Goal: Task Accomplishment & Management: Complete application form

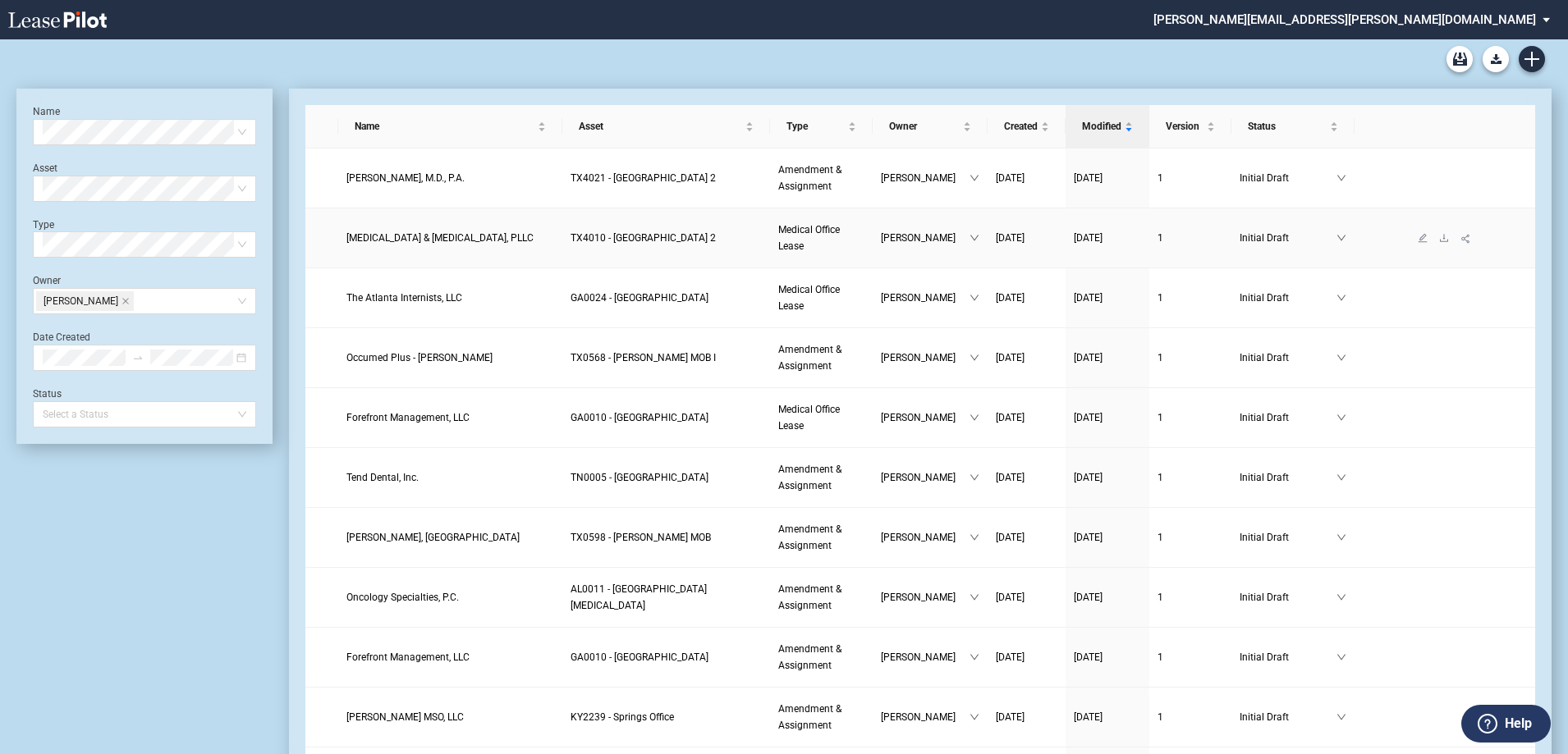
click at [653, 245] on link "TX4010 - [GEOGRAPHIC_DATA] 2" at bounding box center [665, 237] width 192 height 16
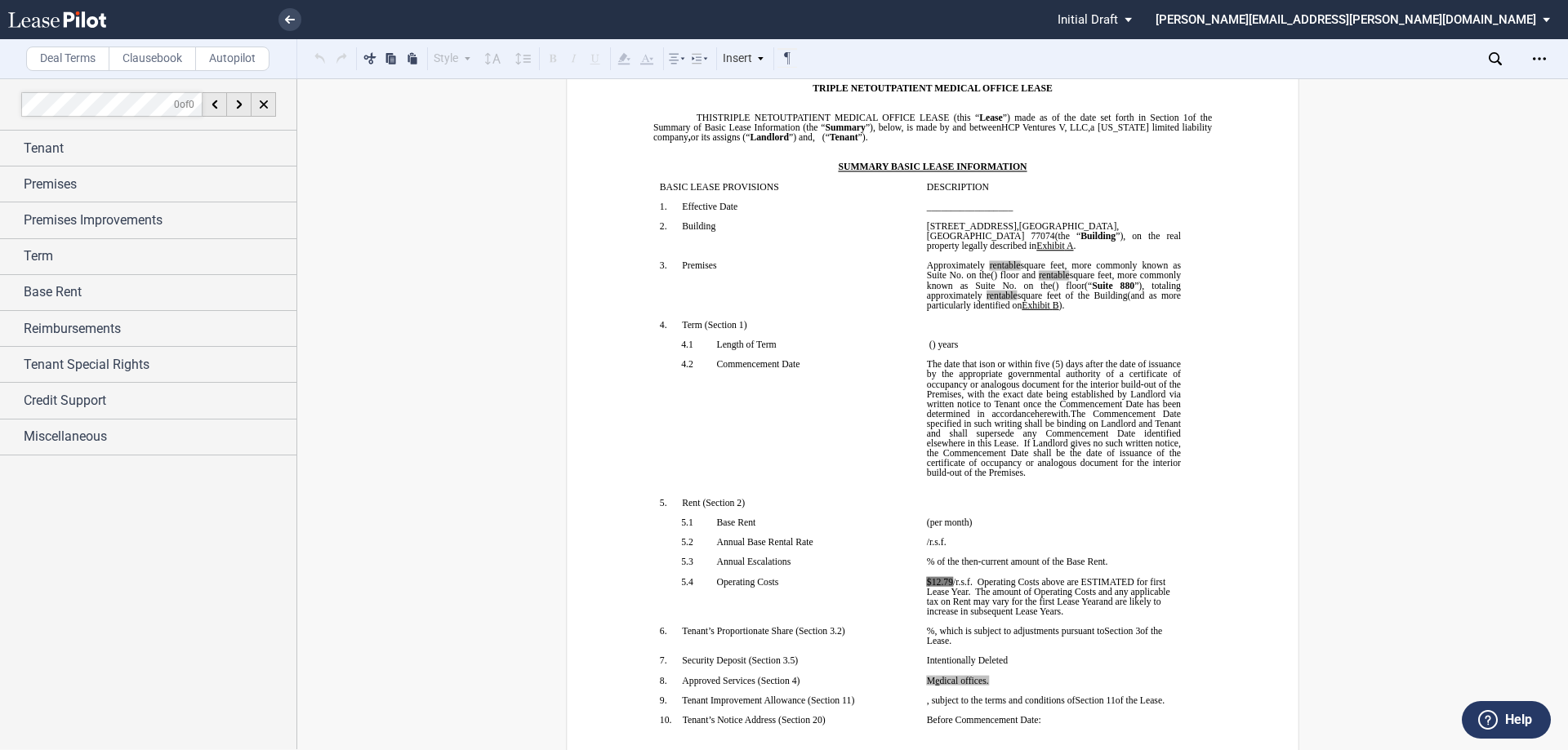
scroll to position [163, 0]
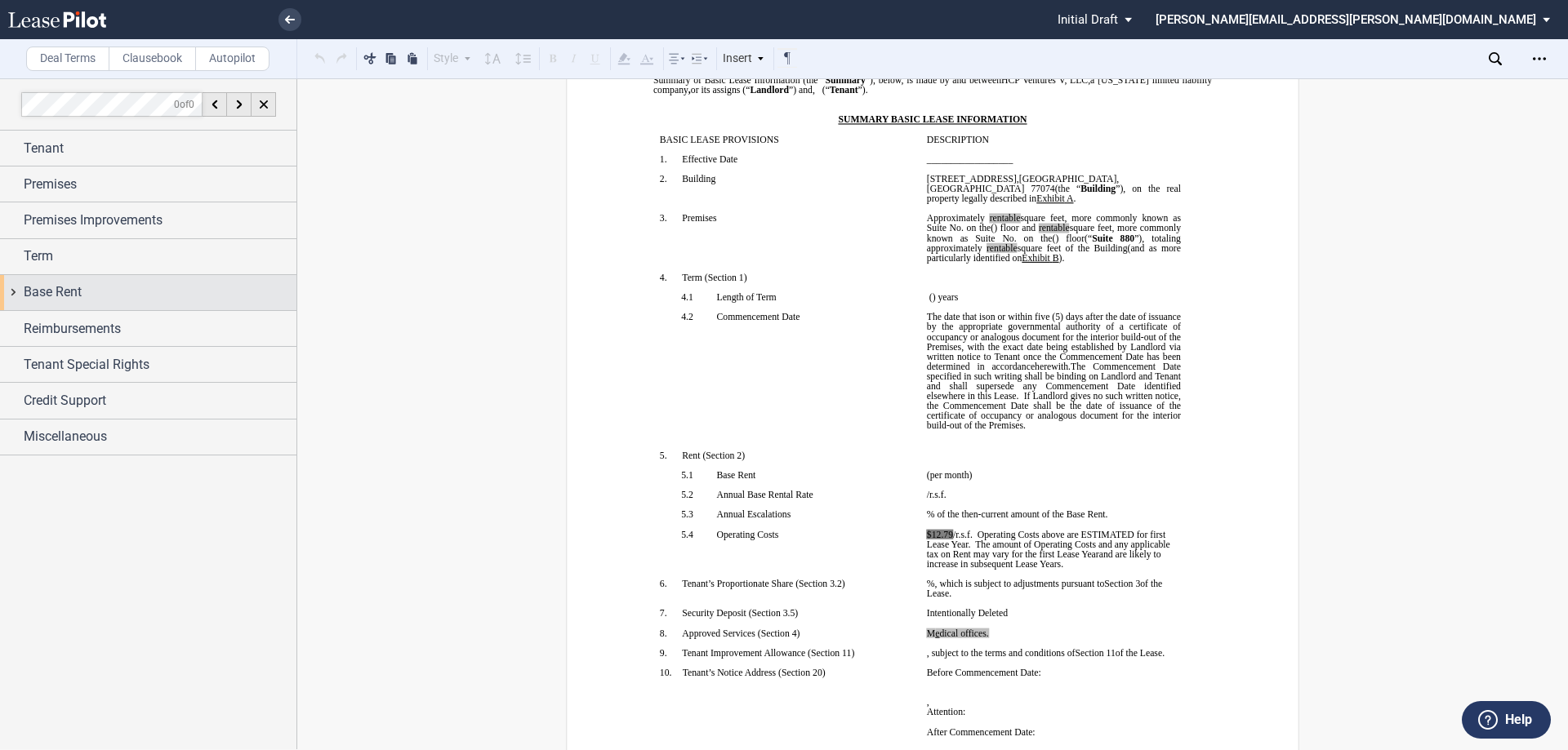
click at [62, 294] on span "Base Rent" at bounding box center [52, 292] width 58 height 20
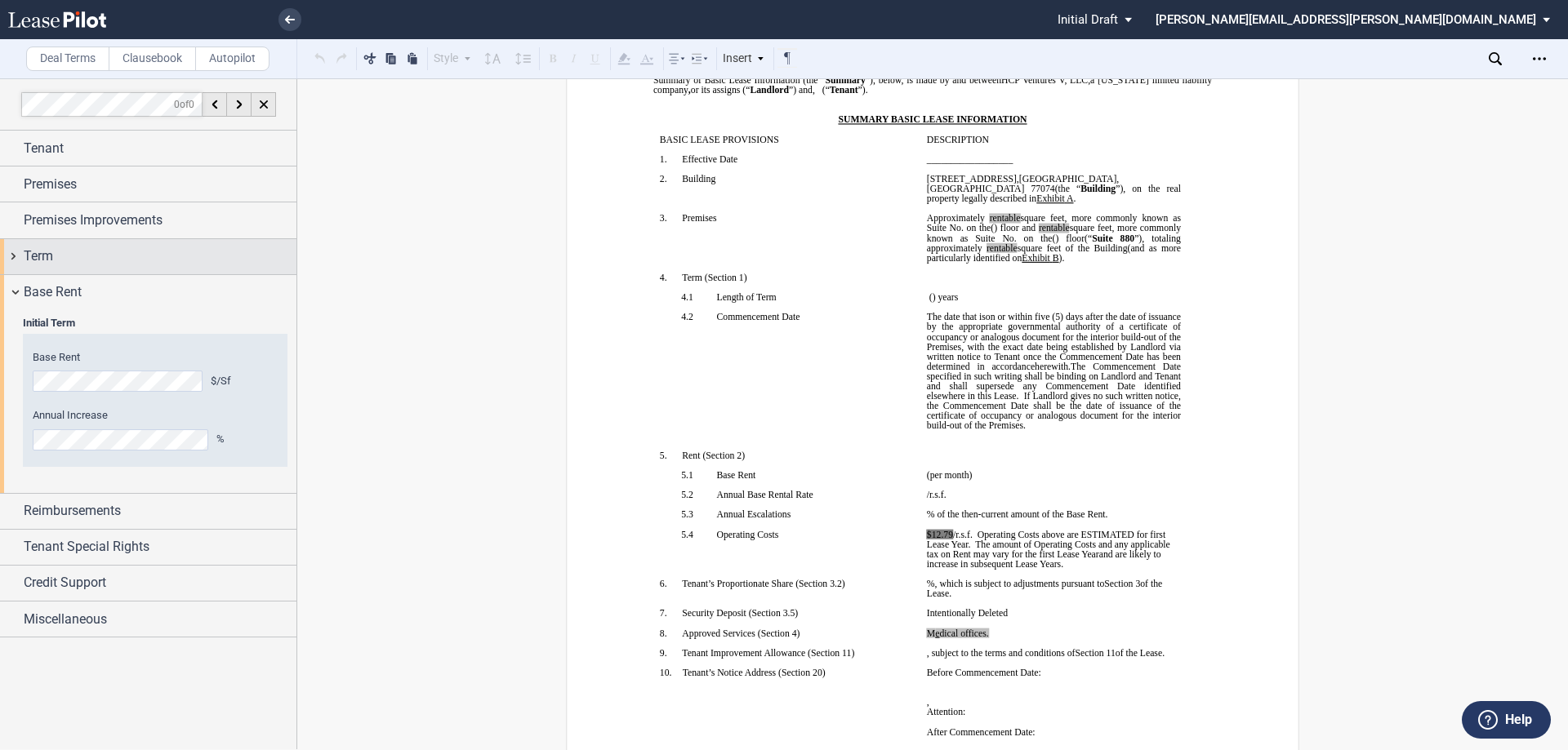
click at [56, 270] on div "Term" at bounding box center [148, 256] width 297 height 35
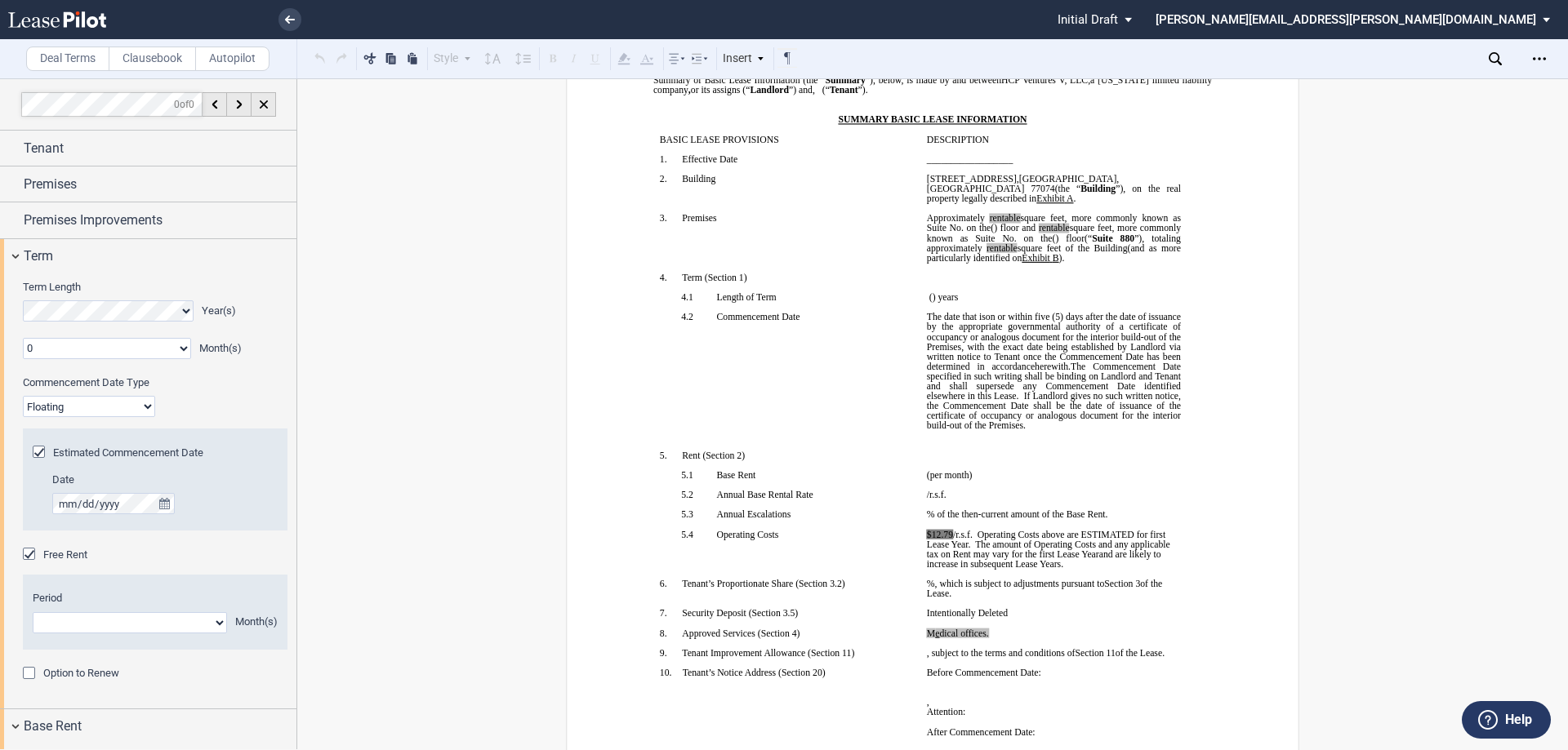
click at [29, 674] on div "Option to Renew" at bounding box center [30, 674] width 16 height 16
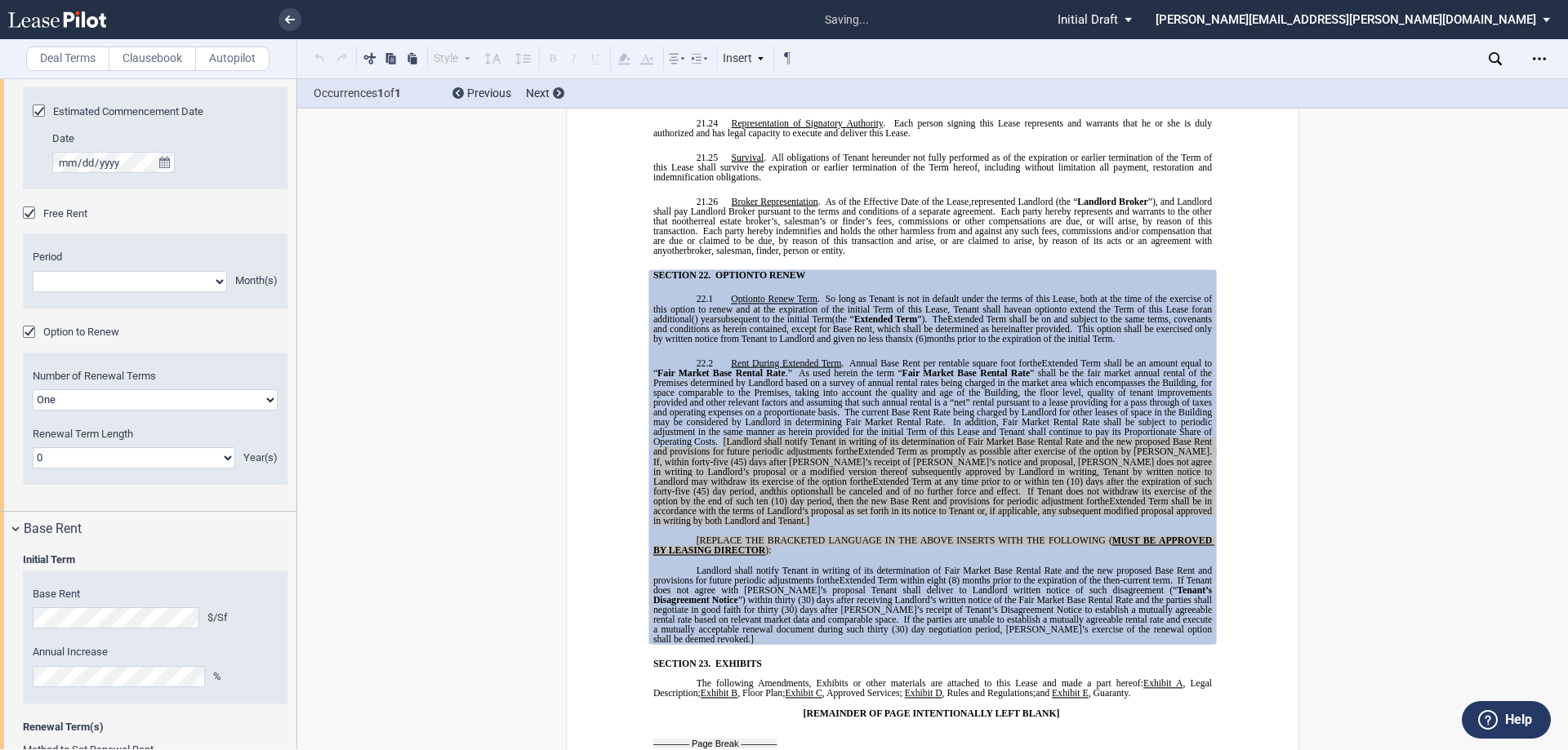
scroll to position [490, 0]
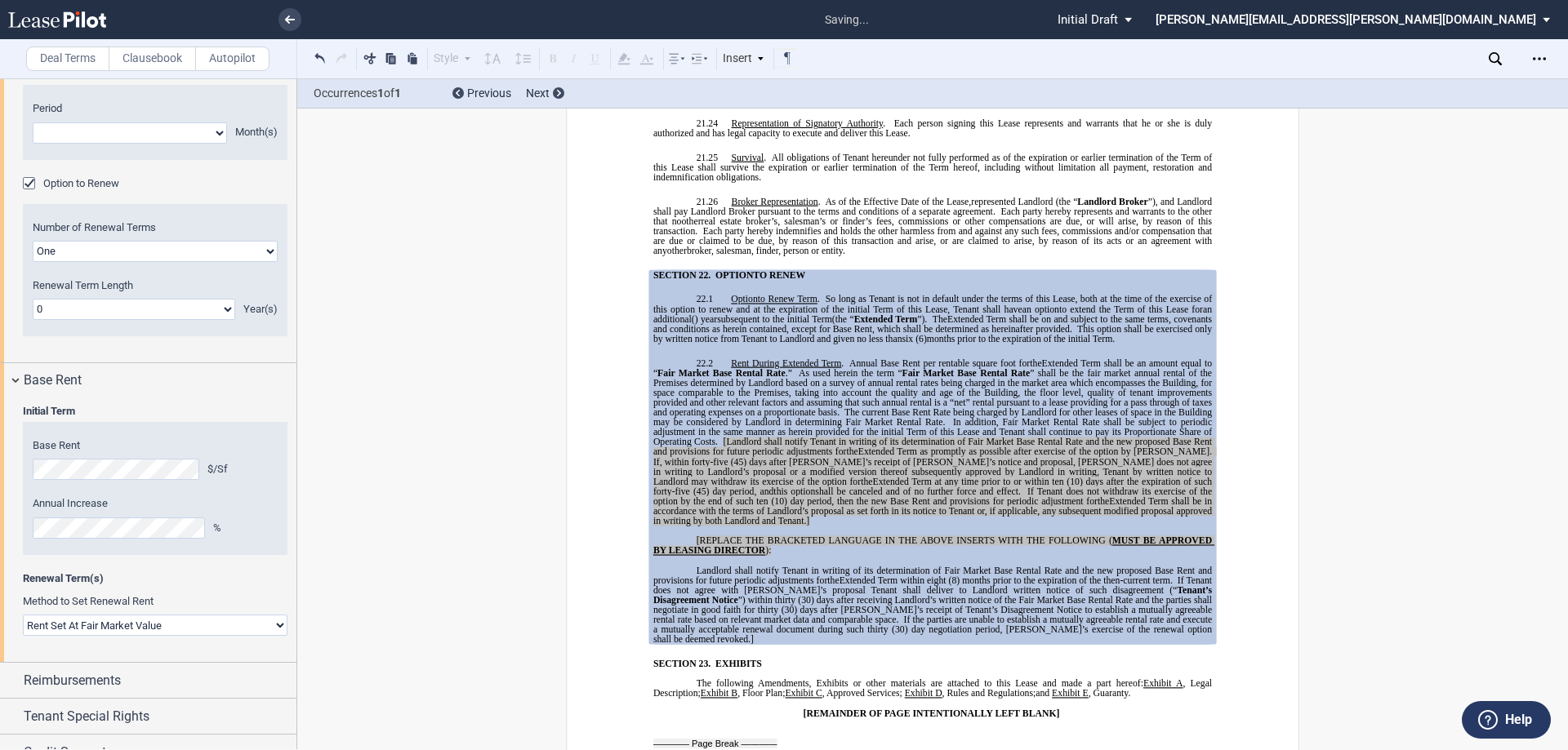
click at [133, 622] on select "Rent Set At Fair Market Value Rent Specified in Lease" at bounding box center [155, 625] width 265 height 21
select select "fixed"
click at [23, 614] on select "Rent Set At Fair Market Value Rent Specified in Lease" at bounding box center [155, 625] width 265 height 21
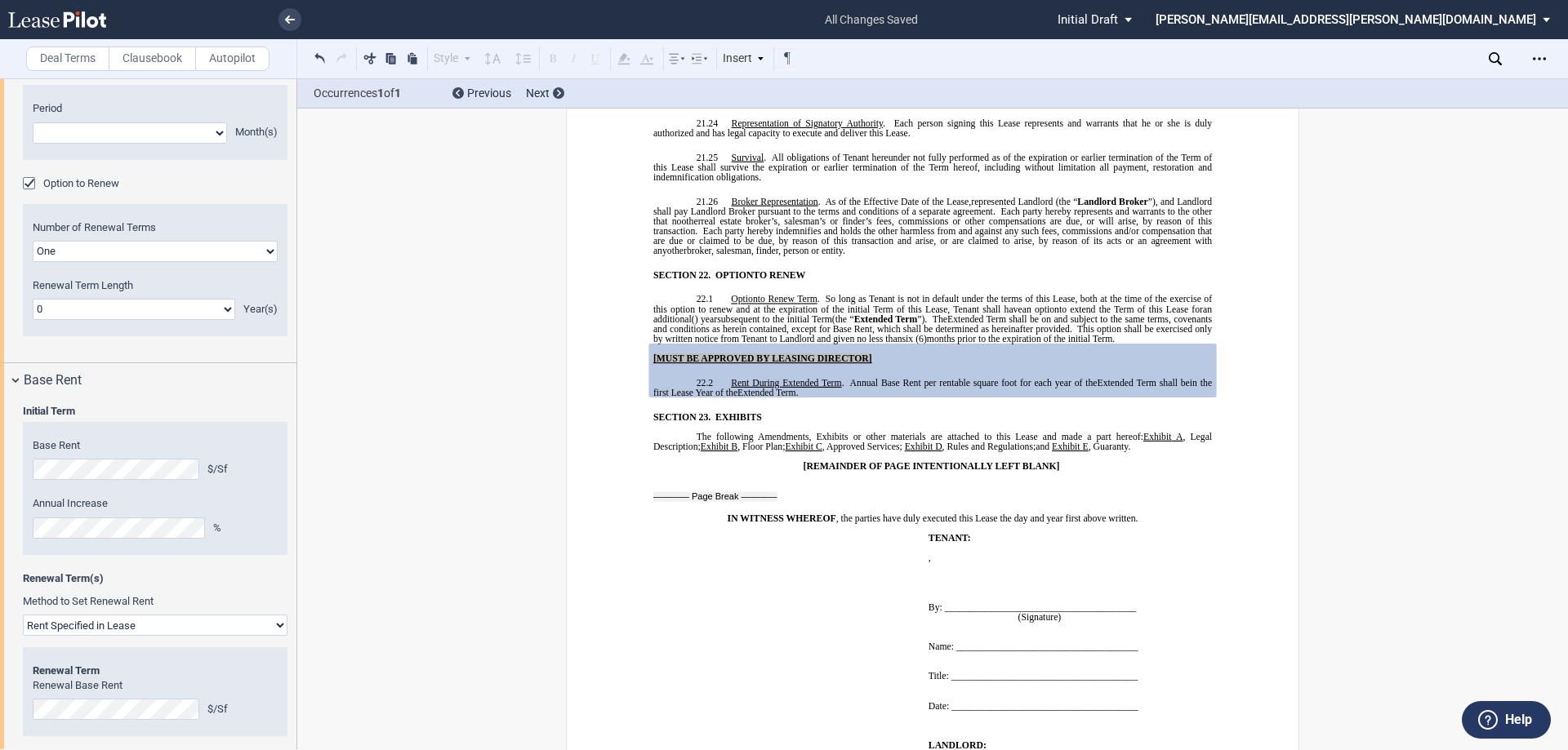
click at [29, 186] on div "Option to Renew" at bounding box center [30, 185] width 16 height 16
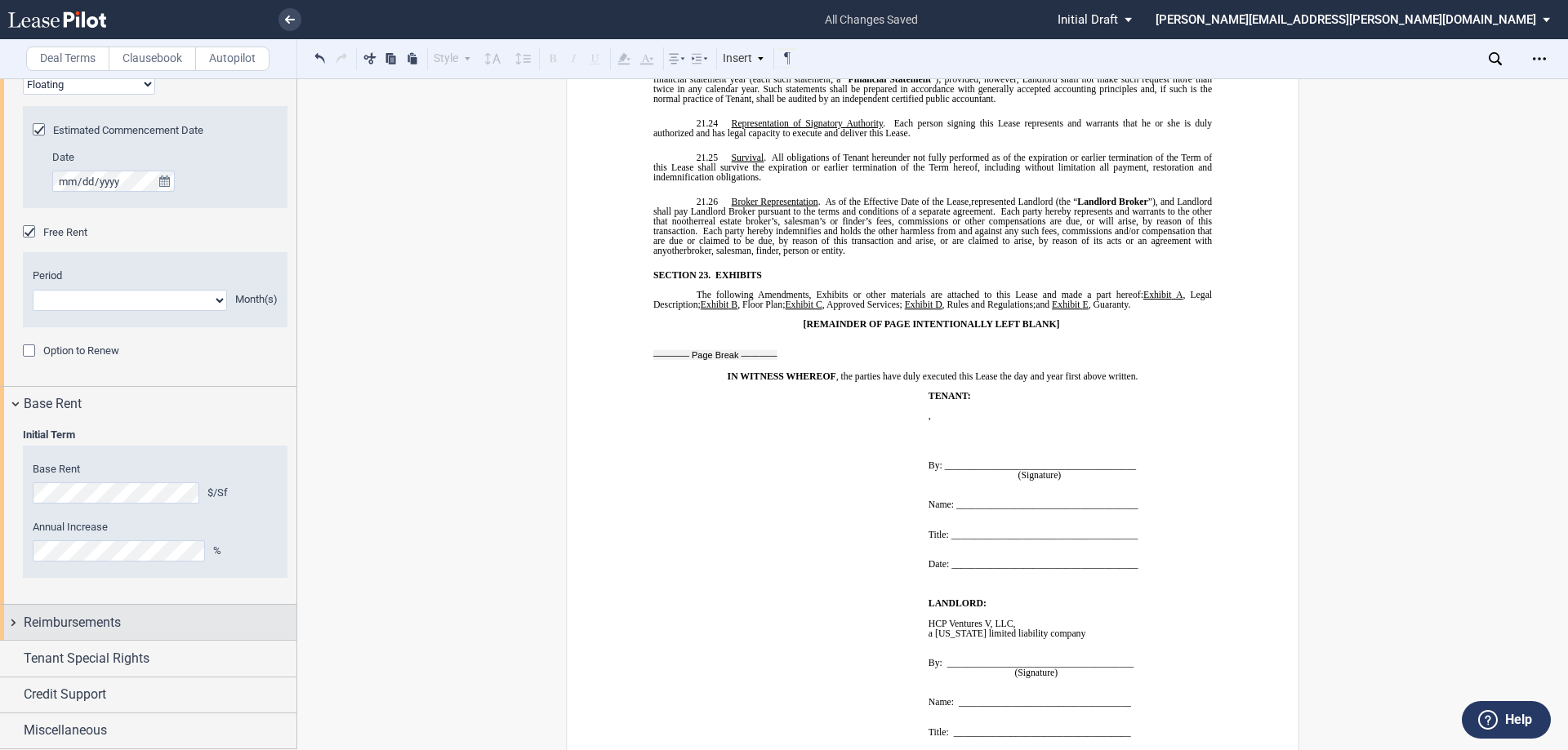
scroll to position [322, 0]
click at [26, 357] on div "Option to Renew" at bounding box center [30, 352] width 16 height 16
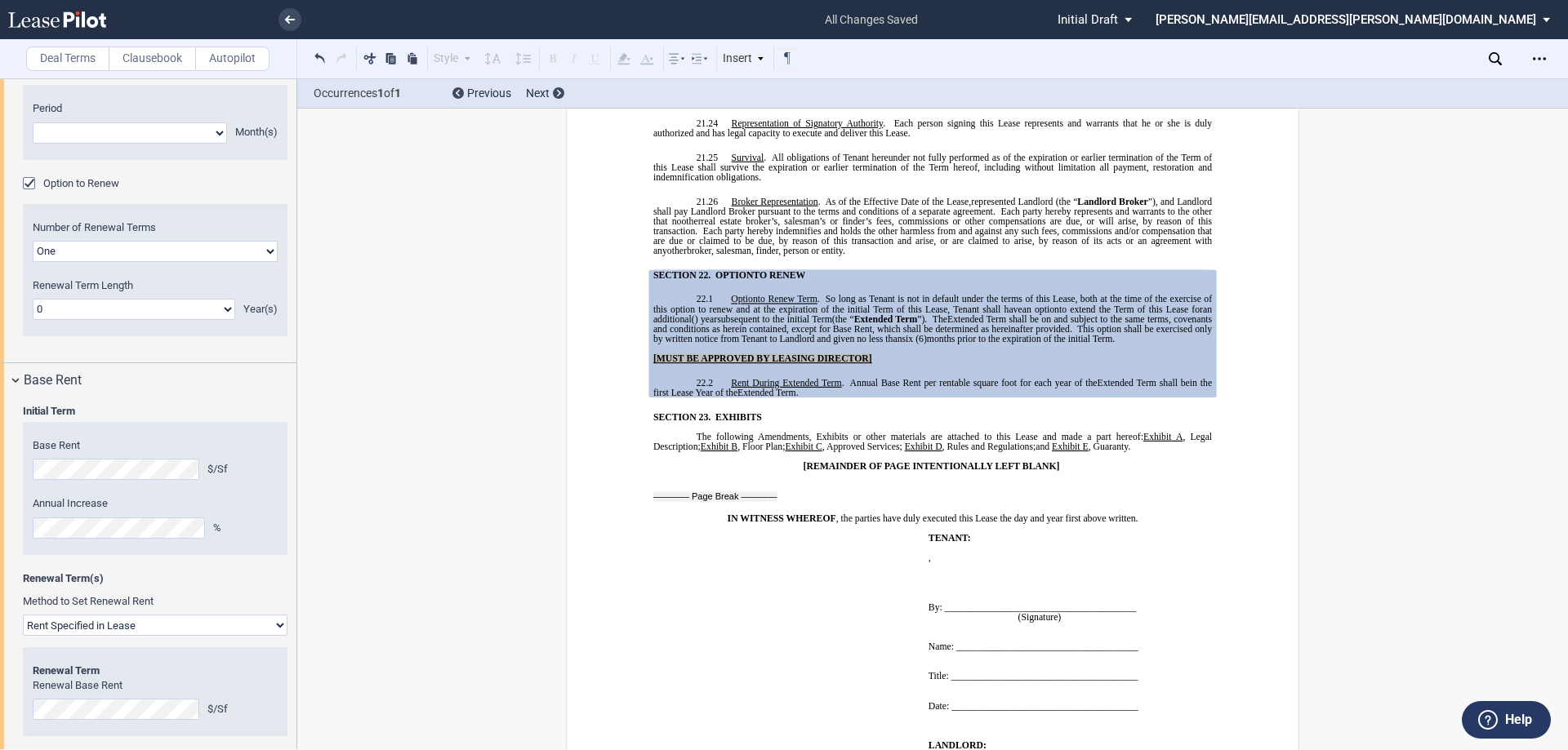
click at [85, 308] on select "0 1 2 3 4 5 6 7 8 9 10 11 12 13 14 15 16 17 18 19 20" at bounding box center [134, 309] width 203 height 21
click at [64, 244] on select "One Two" at bounding box center [155, 251] width 245 height 21
select select "2"
click at [32, 241] on select "One Two" at bounding box center [155, 251] width 245 height 21
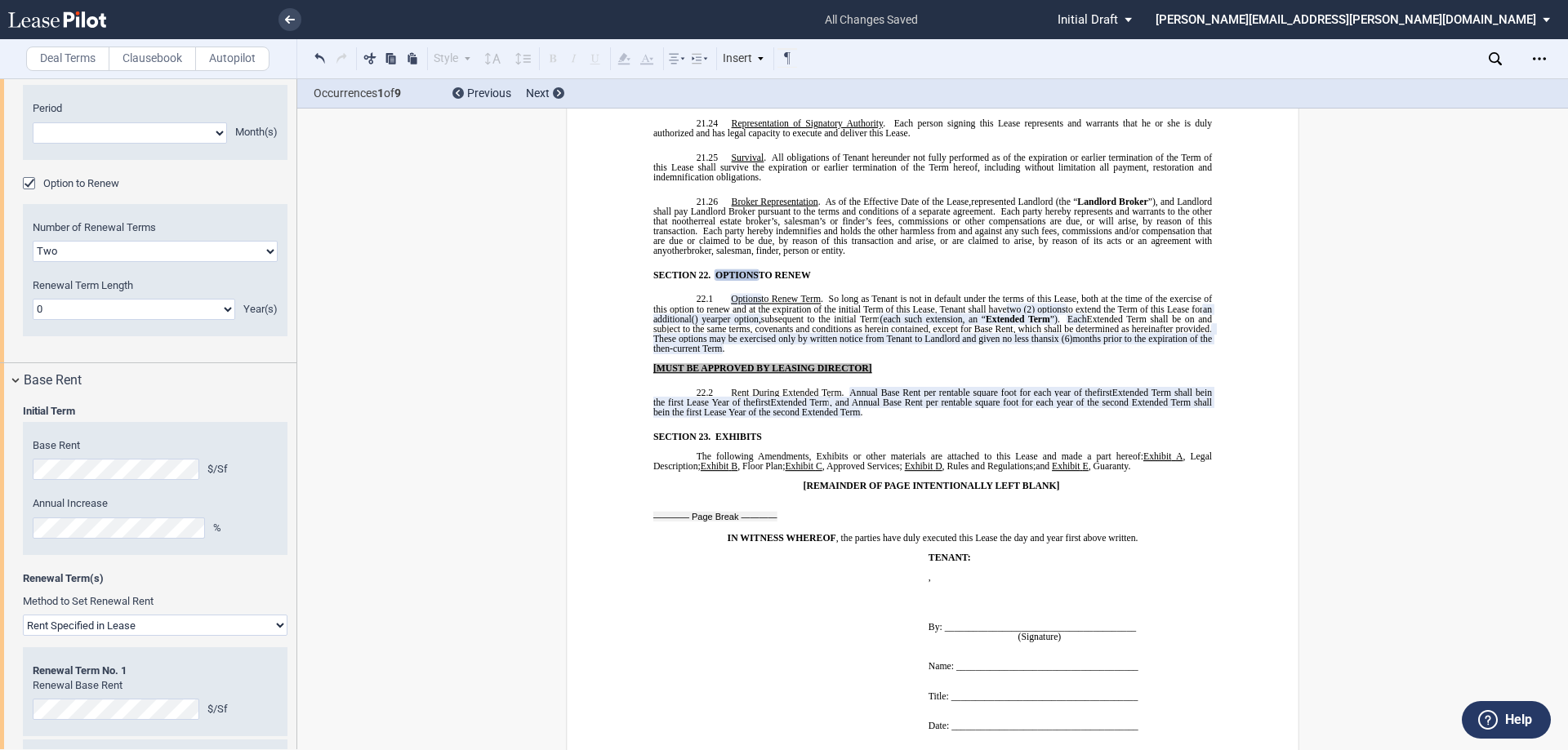
click at [32, 180] on div "Option to Renew" at bounding box center [30, 185] width 16 height 16
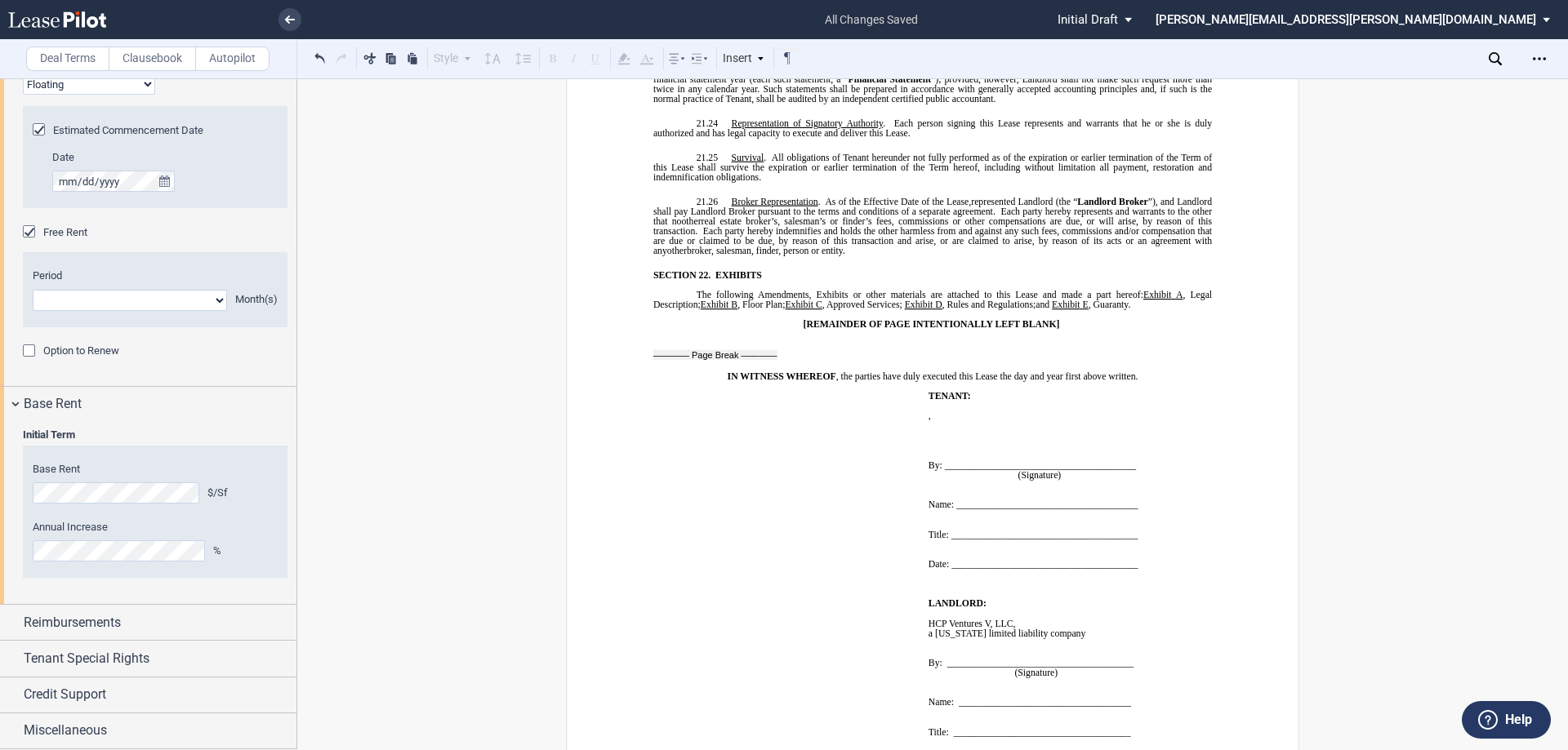
scroll to position [0, 0]
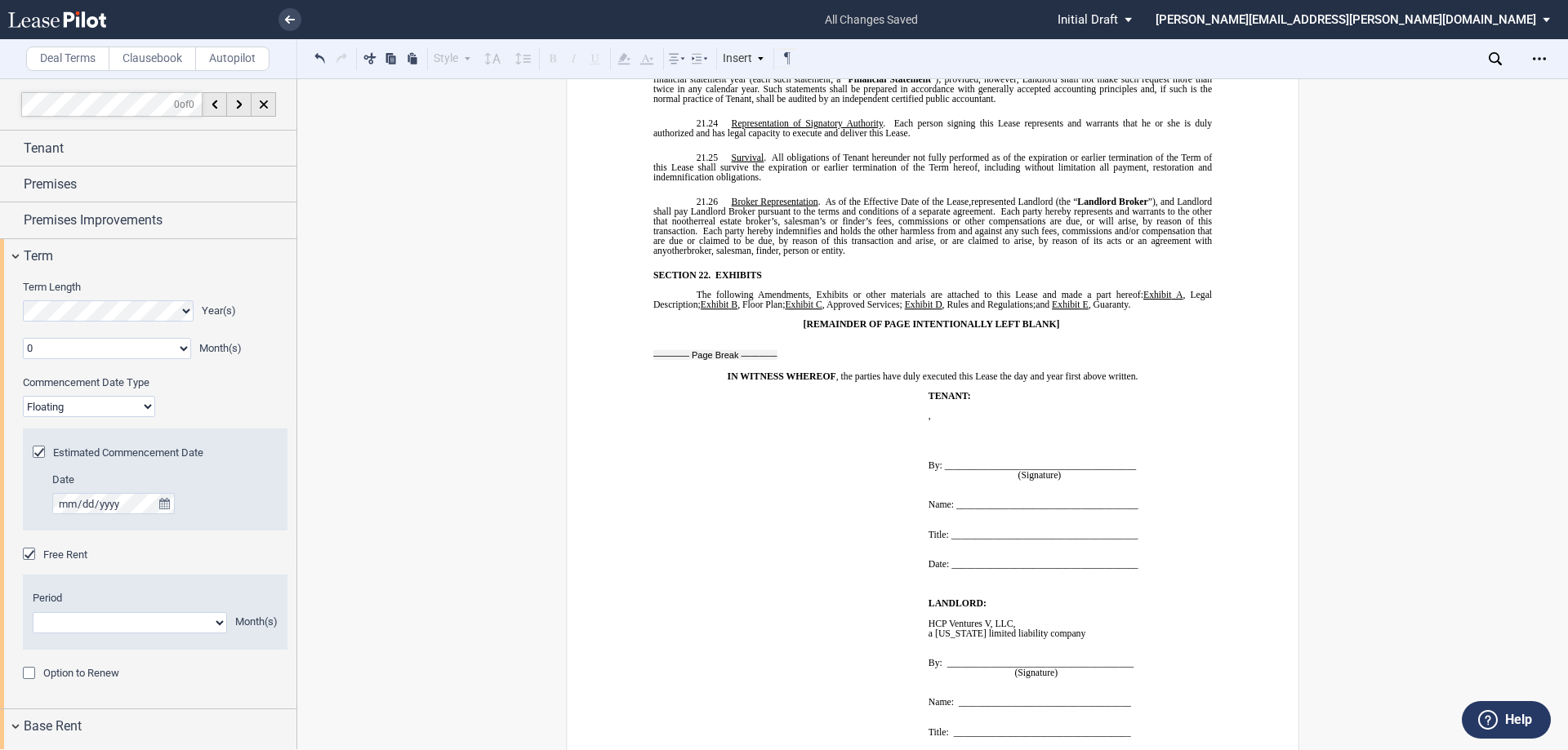
click at [78, 235] on div "Premises Improvements" at bounding box center [148, 220] width 297 height 35
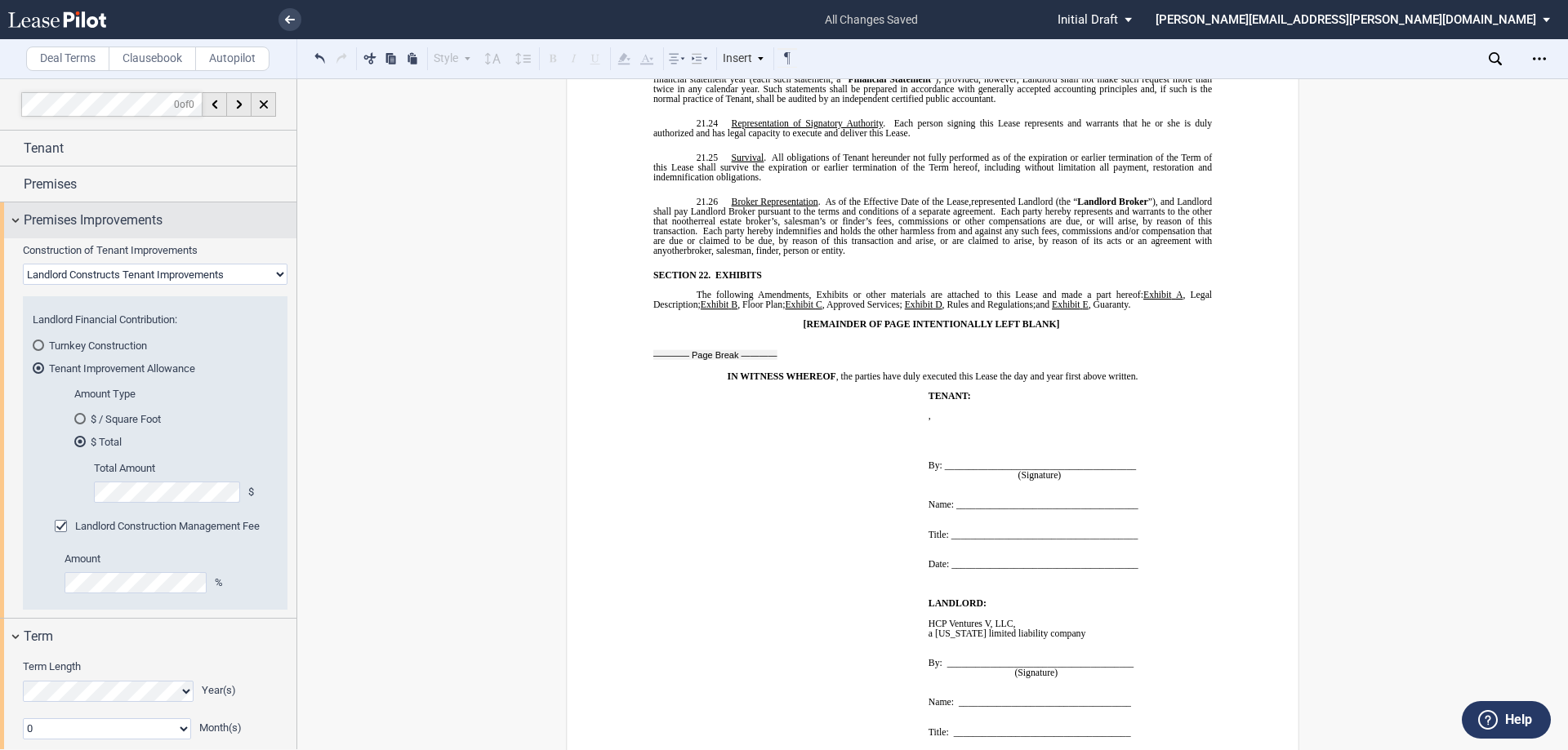
click at [73, 220] on span "Premises Improvements" at bounding box center [93, 220] width 138 height 20
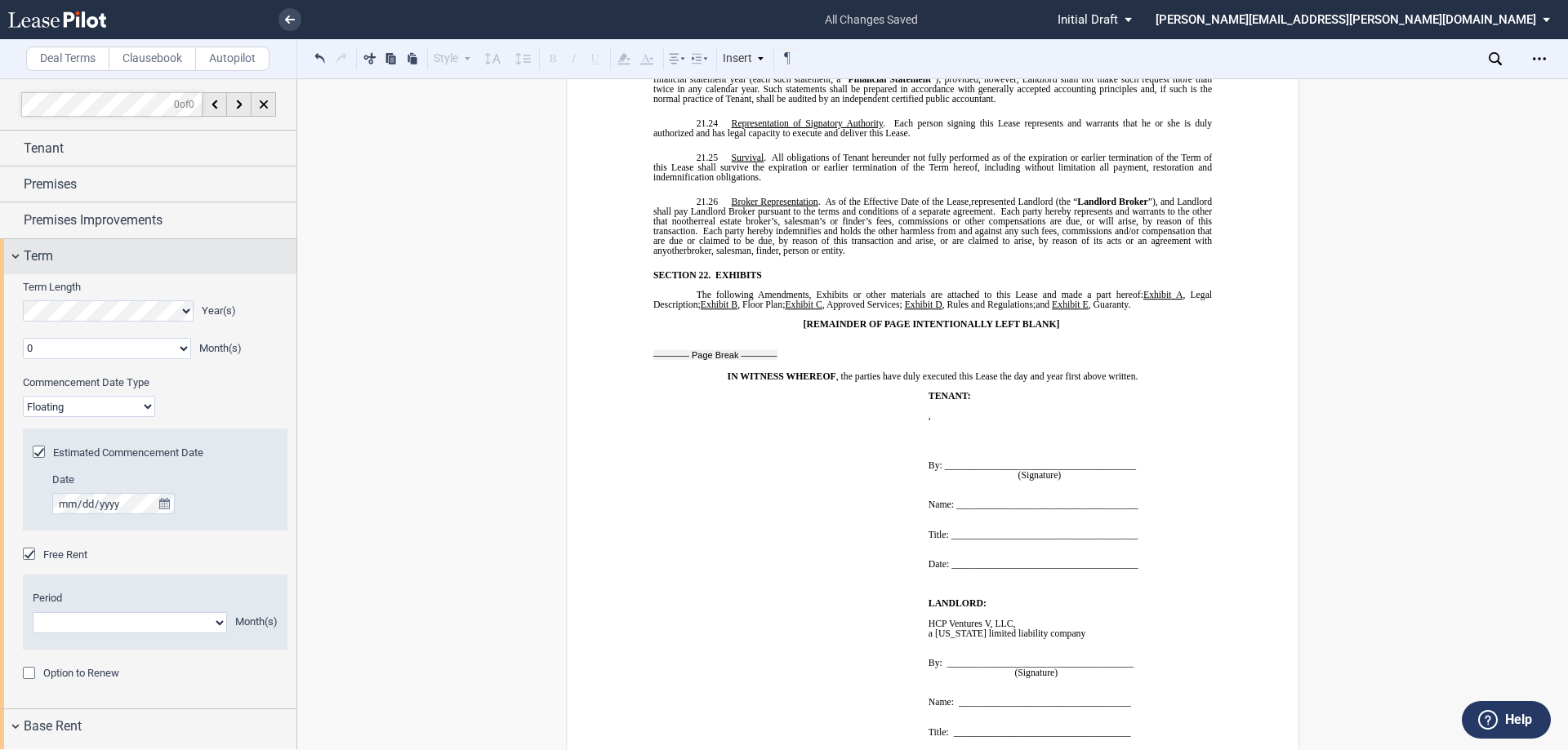
click at [107, 254] on div "Term" at bounding box center [160, 256] width 273 height 20
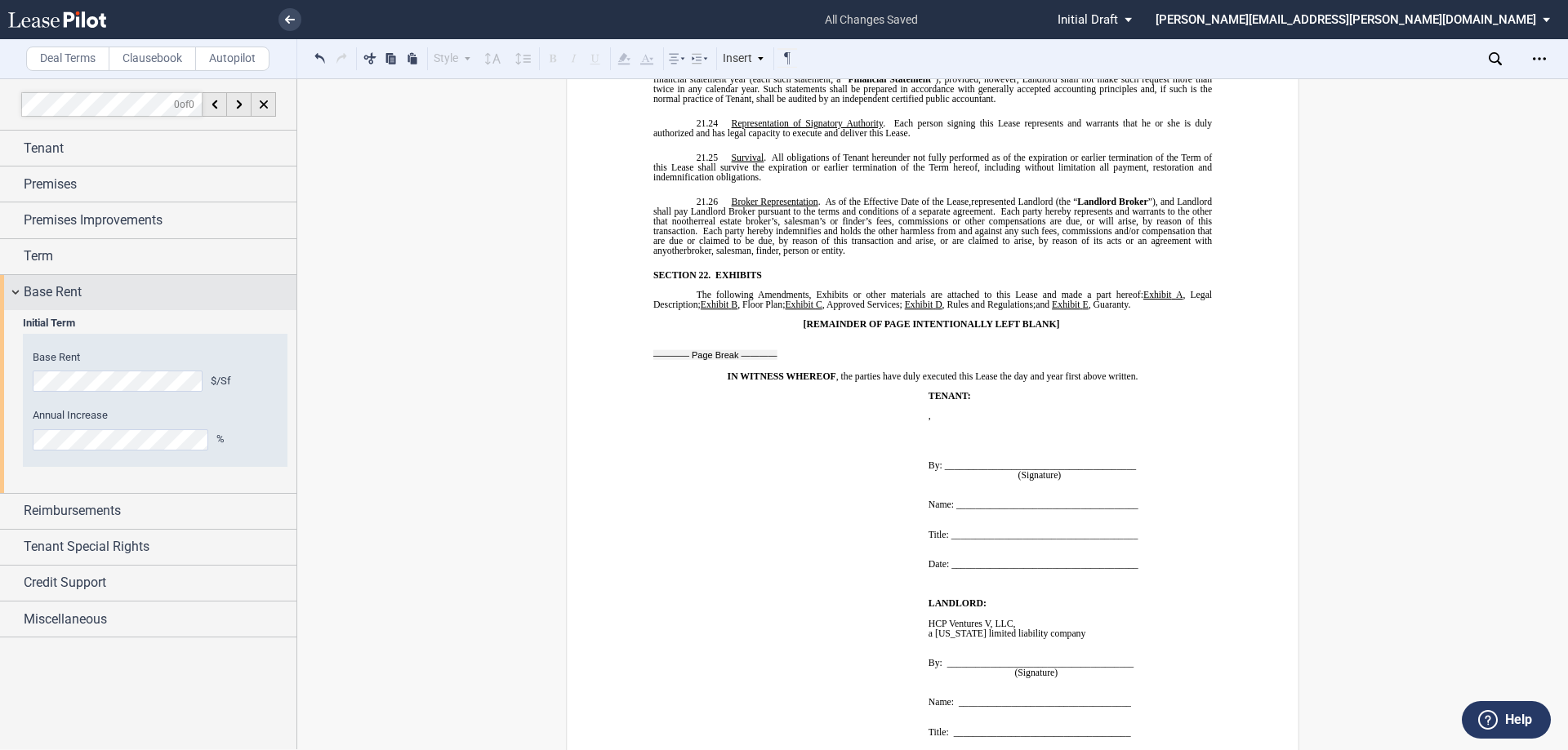
click at [99, 297] on div "Base Rent" at bounding box center [160, 292] width 273 height 20
